Goal: Transaction & Acquisition: Purchase product/service

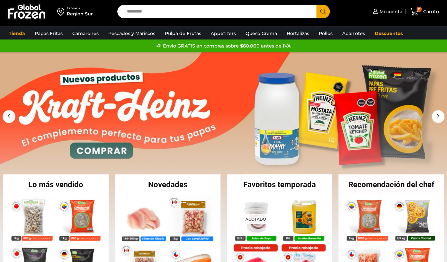
click at [49, 6] on div "Enviar a Region Sur" at bounding box center [57, 11] width 108 height 23
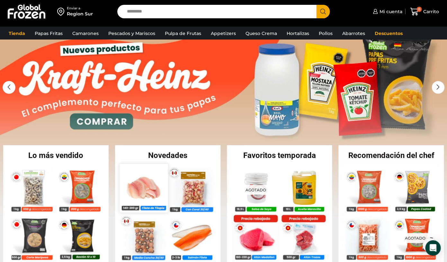
scroll to position [44, 0]
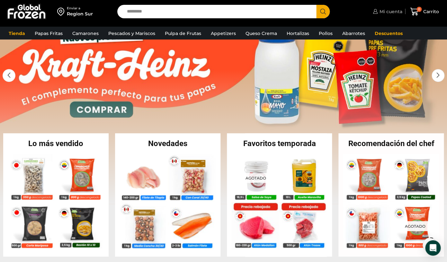
click at [389, 13] on span "Mi cuenta" at bounding box center [390, 11] width 24 height 6
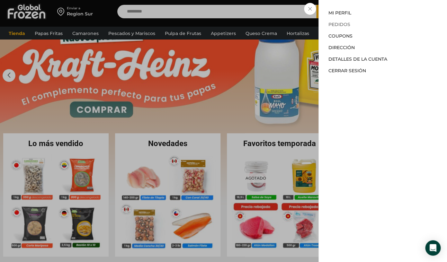
click at [341, 25] on link "Pedidos" at bounding box center [339, 25] width 22 height 6
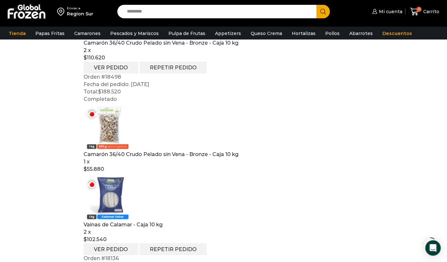
scroll to position [156, 0]
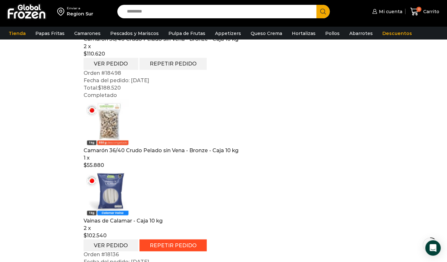
click at [170, 241] on link "Repetir pedido" at bounding box center [172, 245] width 67 height 12
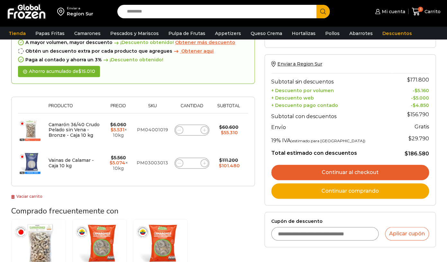
scroll to position [52, 0]
click at [180, 130] on icon at bounding box center [179, 130] width 3 height 3
type input "*"
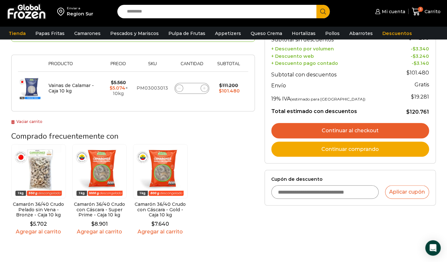
scroll to position [123, 0]
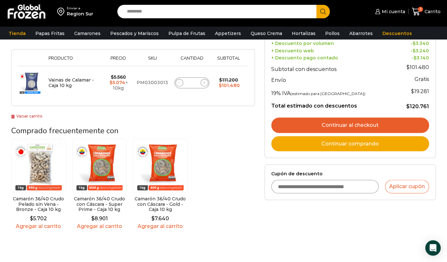
click at [48, 223] on link "Agregar al carrito" at bounding box center [38, 226] width 55 height 6
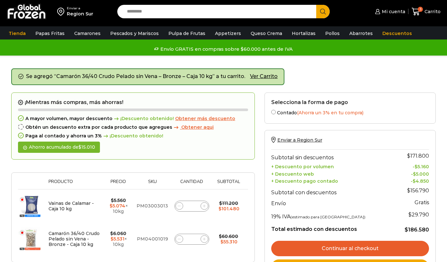
scroll to position [35, 0]
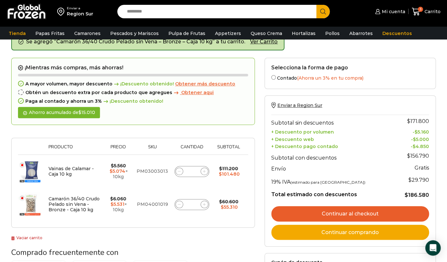
click at [361, 212] on link "Continuar al checkout" at bounding box center [350, 213] width 158 height 15
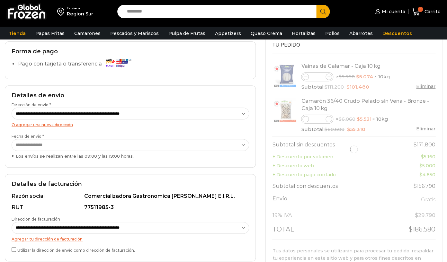
scroll to position [50, 0]
click option "**********" at bounding box center [0, 0] width 0 height 0
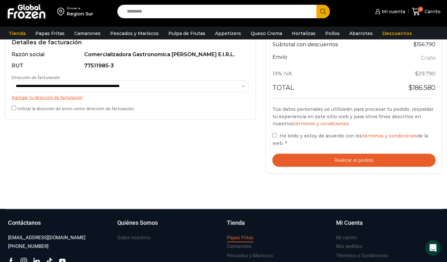
scroll to position [235, 0]
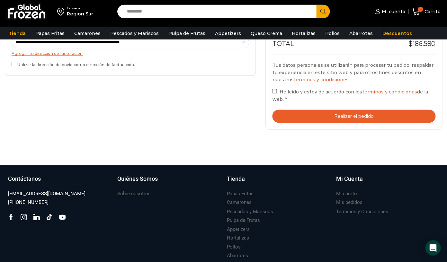
click at [339, 119] on button "Realizar el pedido" at bounding box center [353, 116] width 163 height 13
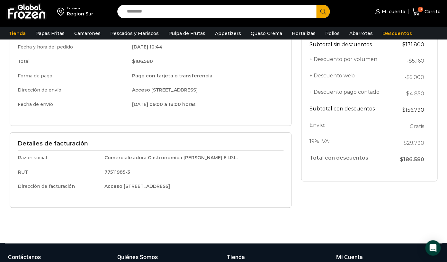
scroll to position [120, 0]
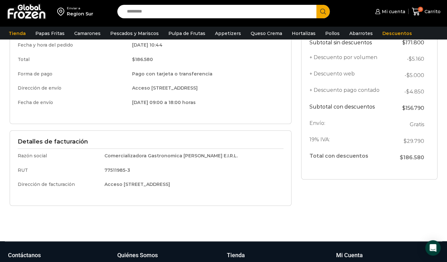
click at [264, 81] on td "Pago con tarjeta o transferencia" at bounding box center [206, 74] width 156 height 14
